Goal: Transaction & Acquisition: Purchase product/service

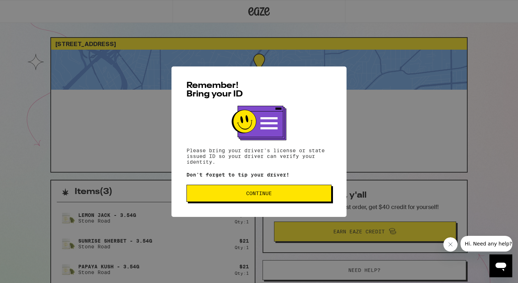
click at [268, 196] on span "Continue" at bounding box center [259, 193] width 26 height 5
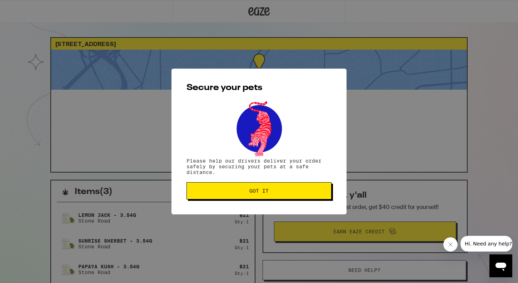
click at [268, 196] on button "Got it" at bounding box center [259, 190] width 145 height 17
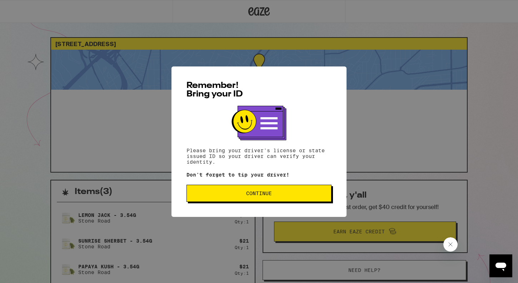
click at [238, 196] on span "Continue" at bounding box center [259, 193] width 133 height 5
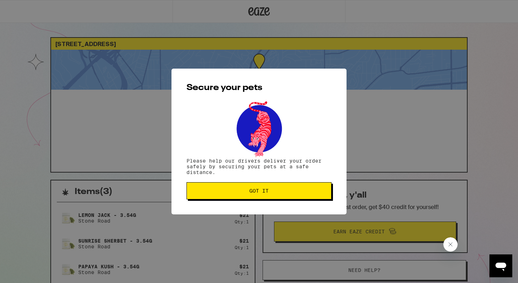
click at [238, 196] on button "Got it" at bounding box center [259, 190] width 145 height 17
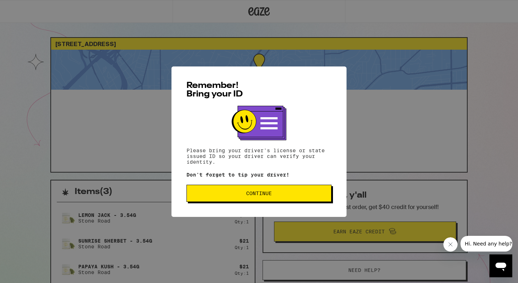
click at [274, 194] on span "Continue" at bounding box center [259, 193] width 133 height 5
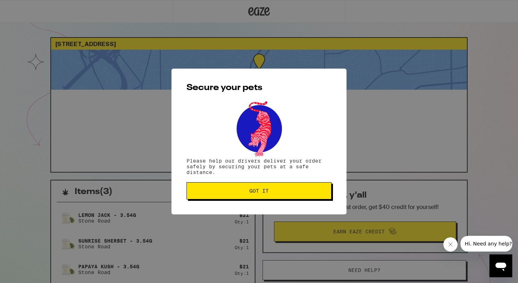
click at [274, 193] on span "Got it" at bounding box center [259, 190] width 133 height 5
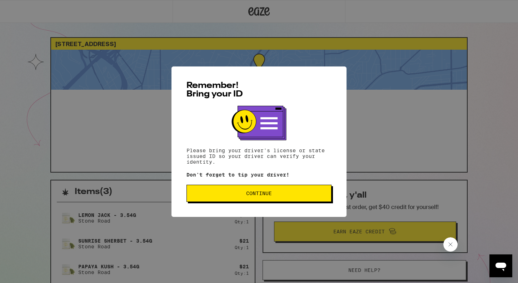
click at [197, 196] on span "Continue" at bounding box center [259, 193] width 133 height 5
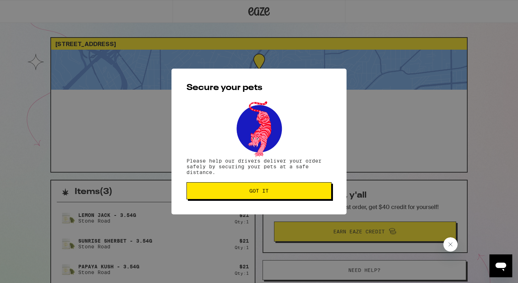
click at [197, 196] on button "Got it" at bounding box center [259, 190] width 145 height 17
